Goal: Task Accomplishment & Management: Manage account settings

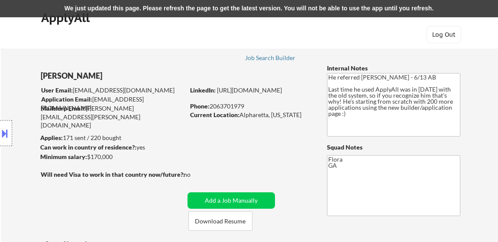
select select ""pending""
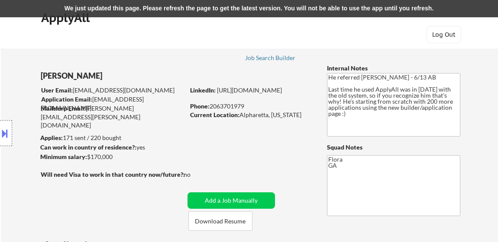
select select ""pending""
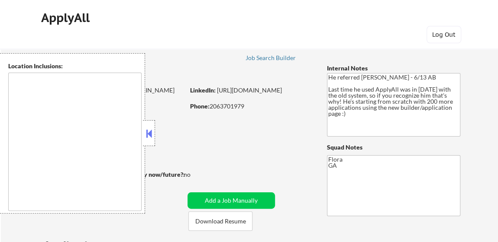
select select ""pending""
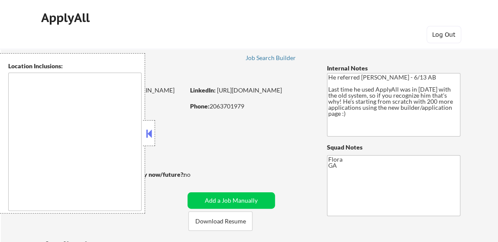
select select ""pending""
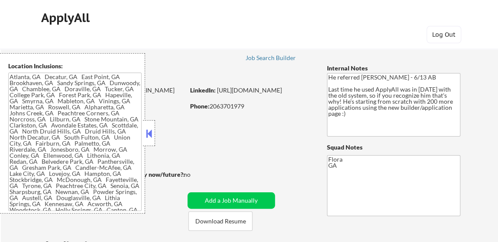
type textarea "Atlanta, GA Decatur, GA East Point, GA Brookhaven, GA Sandy Springs, GA Dunwood…"
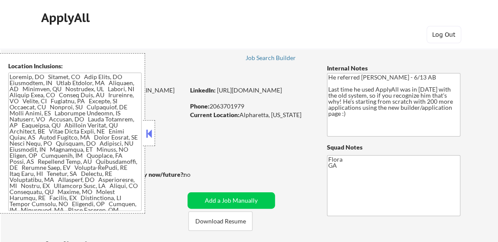
click at [148, 129] on button at bounding box center [149, 133] width 10 height 13
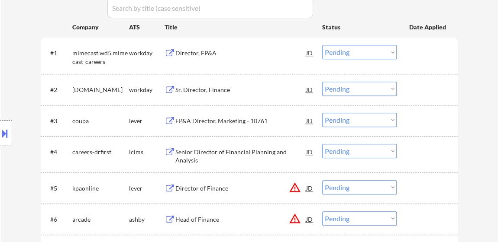
scroll to position [315, 0]
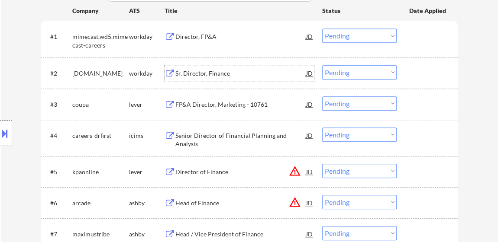
click at [207, 71] on div "Sr. Director, Finance" at bounding box center [240, 73] width 131 height 9
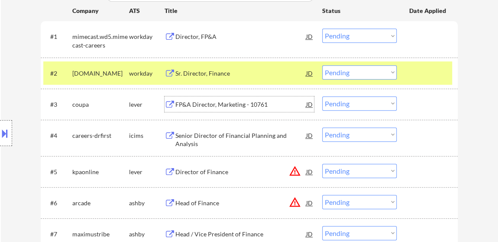
click at [233, 104] on div "FP&A Director, Marketing - 10761" at bounding box center [240, 104] width 131 height 9
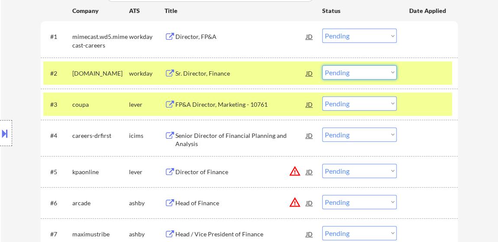
drag, startPoint x: 341, startPoint y: 71, endPoint x: 343, endPoint y: 76, distance: 5.2
click at [341, 71] on select "Choose an option... Pending Applied Excluded (Questions) Excluded (Expired) Exc…" at bounding box center [359, 72] width 74 height 14
click at [322, 65] on select "Choose an option... Pending Applied Excluded (Questions) Excluded (Expired) Exc…" at bounding box center [359, 72] width 74 height 14
select select ""pending""
